Goal: Information Seeking & Learning: Learn about a topic

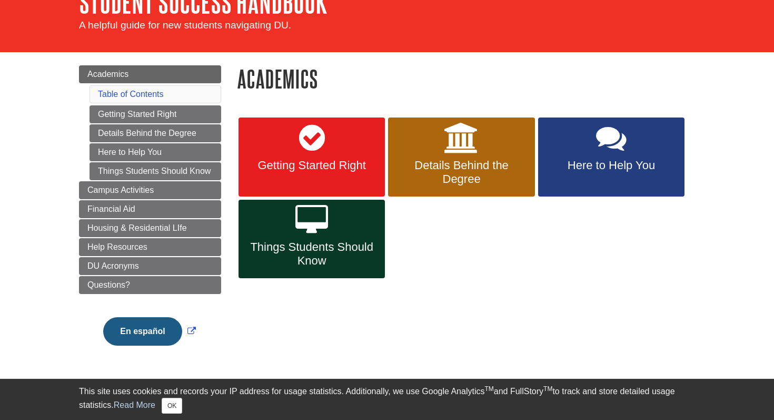
scroll to position [67, 0]
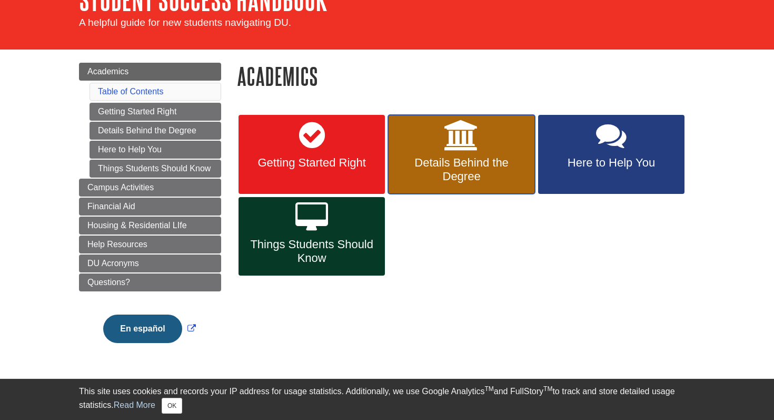
click at [475, 152] on link "Details Behind the Degree" at bounding box center [461, 154] width 146 height 79
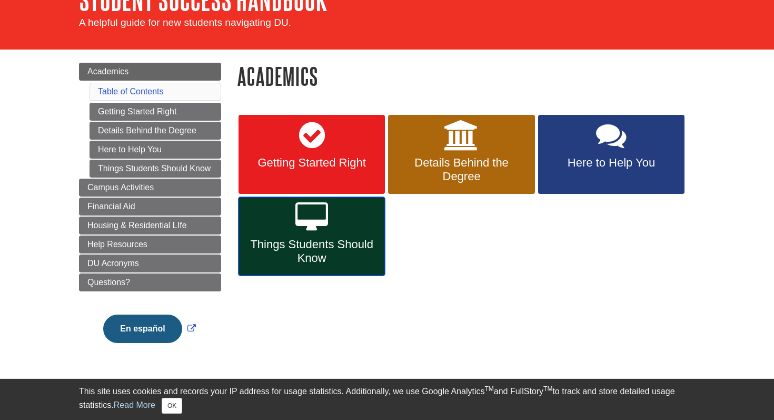
click at [280, 235] on link "Things Students Should Know" at bounding box center [311, 236] width 146 height 79
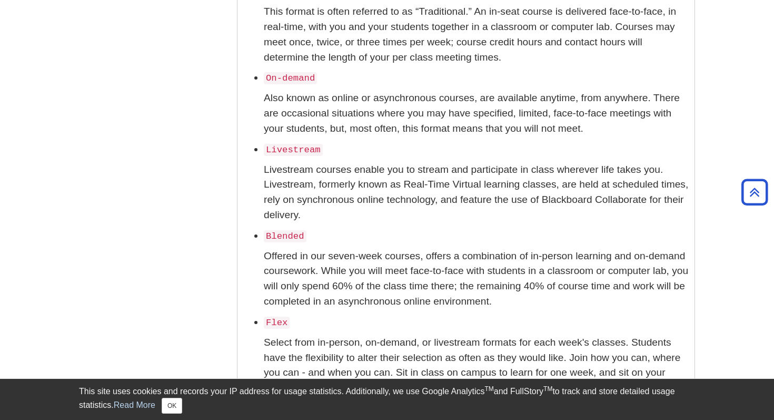
scroll to position [1146, 0]
click at [488, 131] on p "Also known as online or asynchronous courses, are available anytime, from anywh…" at bounding box center [476, 112] width 425 height 45
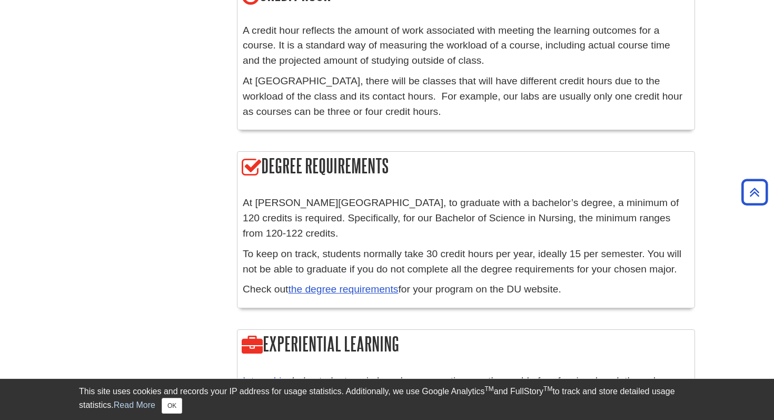
scroll to position [1602, 0]
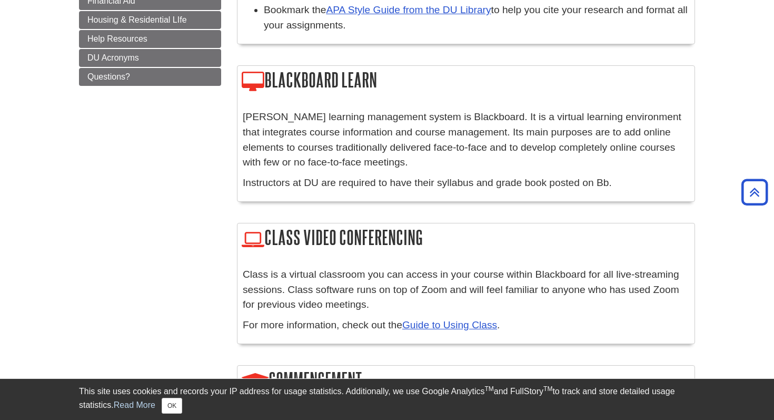
scroll to position [553, 0]
